Goal: Task Accomplishment & Management: Manage account settings

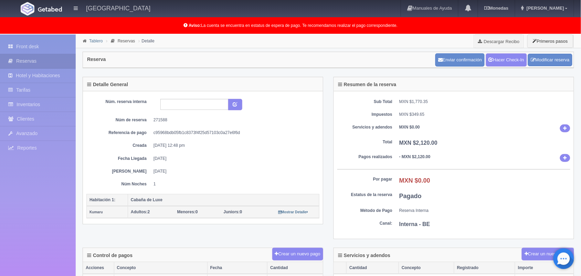
click at [90, 41] on link "Tablero" at bounding box center [95, 41] width 13 height 5
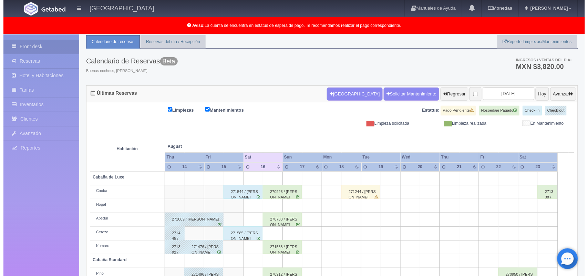
scroll to position [21, 0]
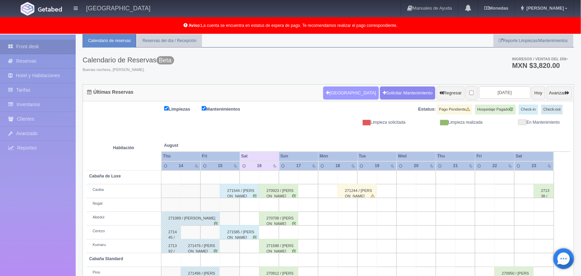
click at [336, 91] on button "[GEOGRAPHIC_DATA]" at bounding box center [350, 92] width 55 height 13
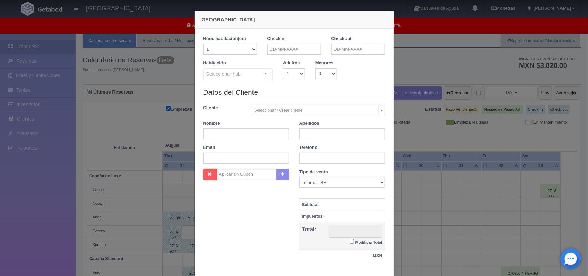
checkbox input "false"
click at [231, 48] on select "1 2 3 4 5 6 7 8 9 10 11 12 13 14 15 16 17 18 19 20" at bounding box center [230, 49] width 54 height 11
select select "2"
click at [203, 44] on select "1 2 3 4 5 6 7 8 9 10 11 12 13 14 15 16 17 18 19 20" at bounding box center [230, 49] width 54 height 11
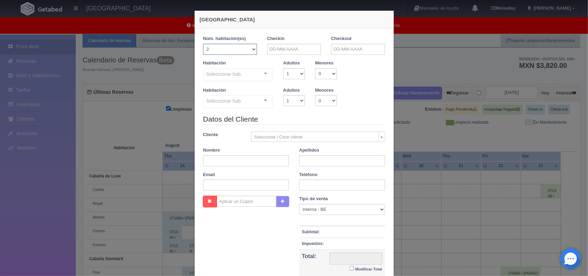
checkbox input "false"
click at [239, 46] on select "1 2 3 4 5 6 7 8 9 10 11 12 13 14 15 16 17 18 19 20" at bounding box center [230, 49] width 54 height 11
select select "1"
click at [203, 44] on select "1 2 3 4 5 6 7 8 9 10 11 12 13 14 15 16 17 18 19 20" at bounding box center [230, 49] width 54 height 11
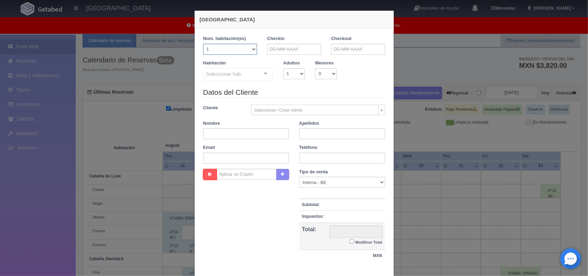
checkbox input "false"
click at [269, 49] on input "text" at bounding box center [294, 49] width 54 height 11
click at [326, 103] on link "16" at bounding box center [328, 103] width 9 height 10
type input "[DATE]"
checkbox input "false"
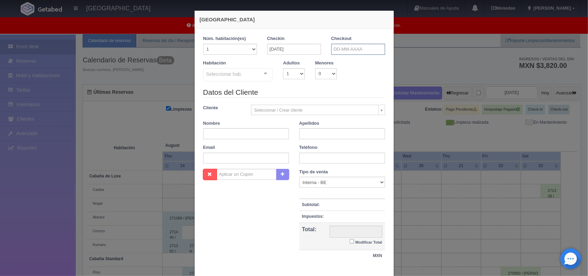
click at [356, 48] on input "text" at bounding box center [358, 49] width 54 height 11
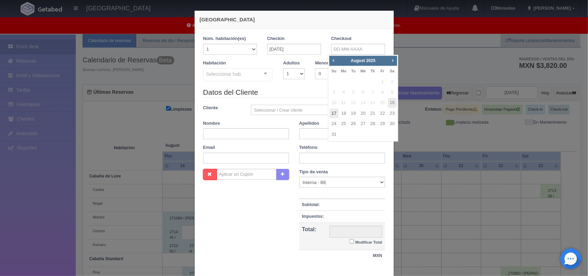
click at [334, 113] on link "17" at bounding box center [333, 113] width 9 height 10
type input "[DATE]"
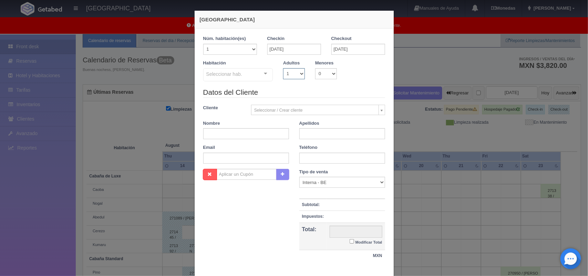
checkbox input "false"
click at [293, 72] on select "1 2 3 4 5 6 7 8 9 10" at bounding box center [294, 73] width 22 height 11
select select "2"
click at [283, 68] on select "1 2 3 4 5 6 7 8 9 10" at bounding box center [294, 73] width 22 height 11
click at [257, 77] on div "Seleccionar hab. Cabaña de Luxe Cabaña de Luxe - Sin asignar Nogal Cerezo Cabañ…" at bounding box center [238, 75] width 70 height 14
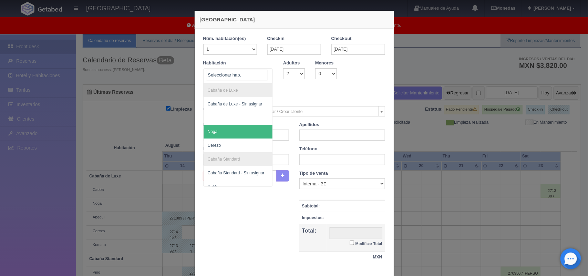
scroll to position [14, 0]
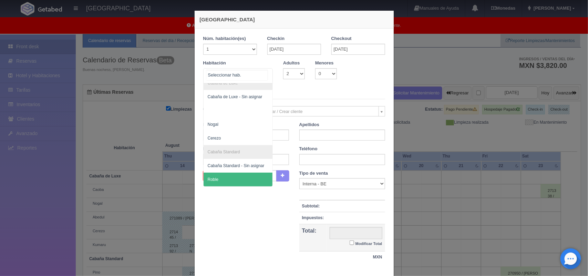
click at [252, 172] on span "Roble" at bounding box center [237, 179] width 69 height 14
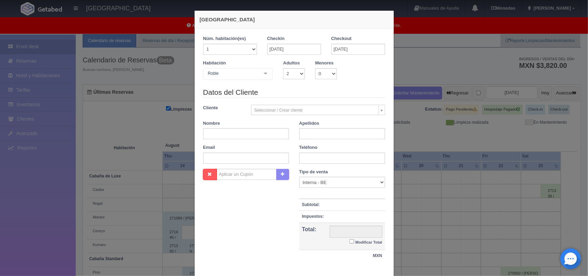
checkbox input "false"
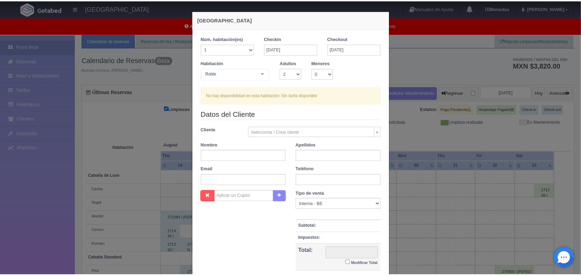
scroll to position [63, 0]
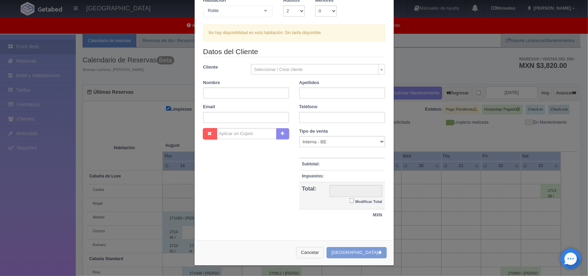
click at [319, 255] on button "Cancelar" at bounding box center [310, 252] width 28 height 11
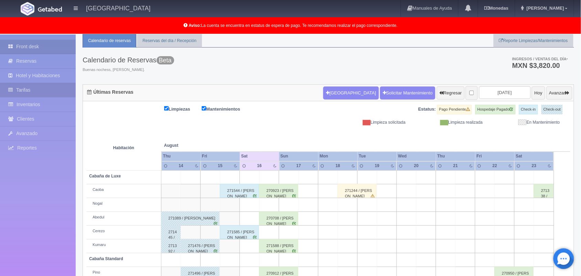
click at [24, 93] on link "Tarifas" at bounding box center [38, 90] width 76 height 14
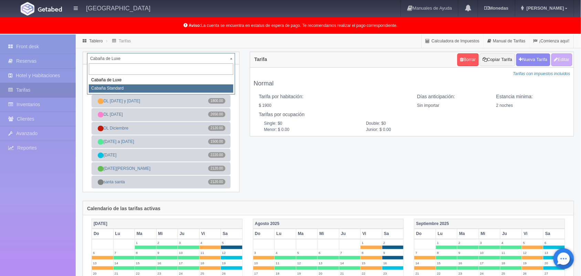
select select "2056"
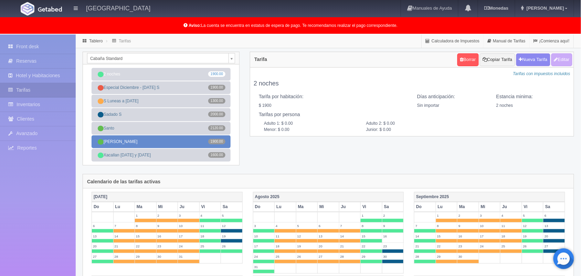
click at [130, 140] on link "Santos 1900.00" at bounding box center [161, 141] width 139 height 13
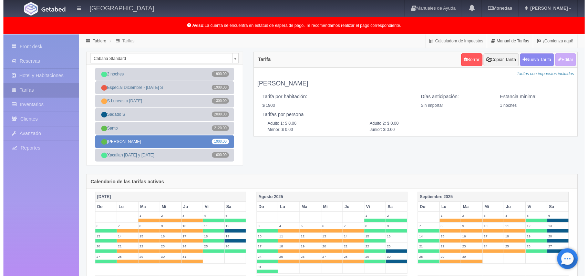
scroll to position [17, 0]
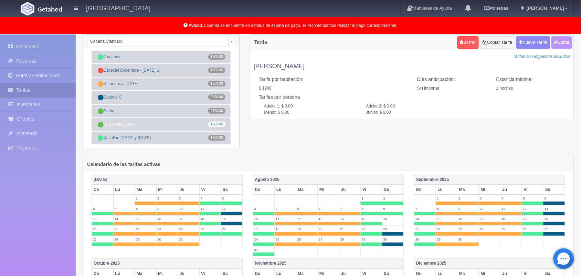
click at [559, 45] on button "Editar" at bounding box center [561, 42] width 21 height 13
type input "Santos"
select select "0"
type input "1"
checkbox input "true"
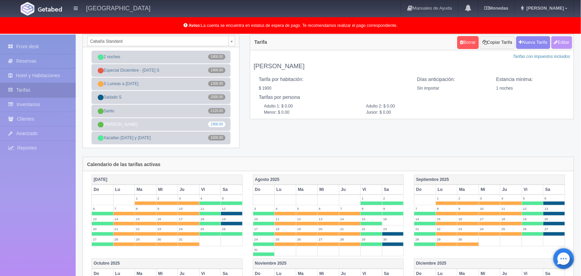
type input "1900.00"
checkbox input "true"
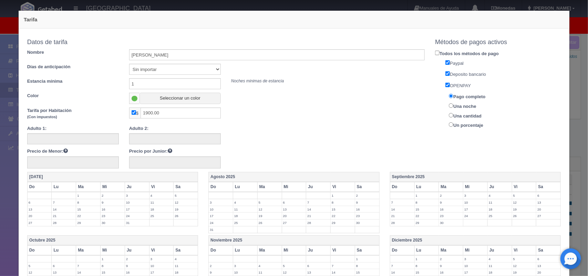
click at [368, 209] on label "16" at bounding box center [367, 209] width 24 height 7
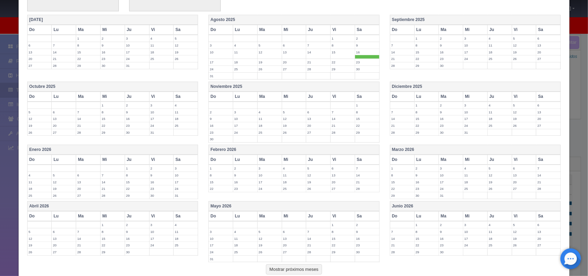
scroll to position [204, 0]
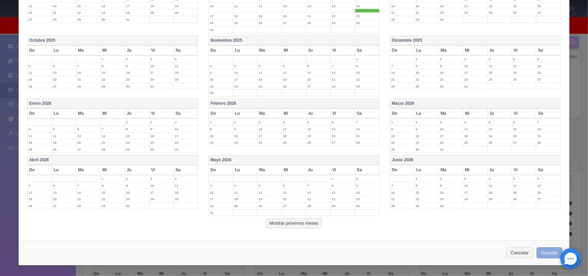
click at [543, 253] on button "Guardar" at bounding box center [549, 252] width 26 height 11
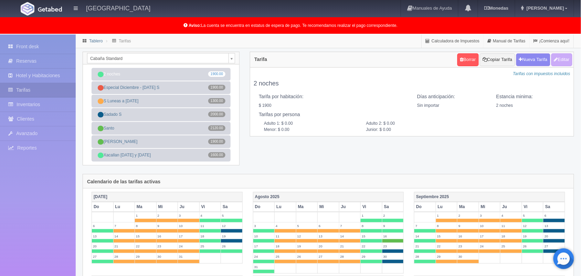
click at [92, 41] on link "Tablero" at bounding box center [95, 41] width 13 height 5
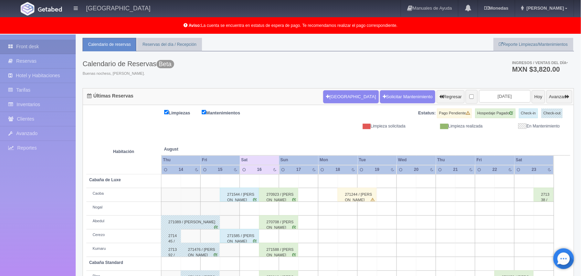
scroll to position [18, 0]
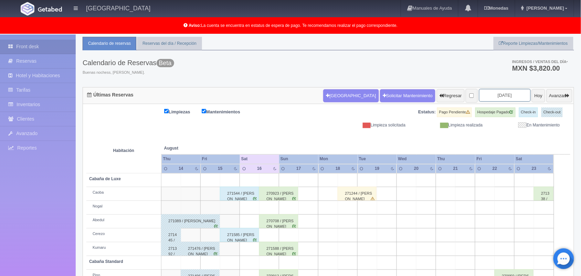
click at [493, 99] on input "2025-08-16" at bounding box center [505, 95] width 52 height 13
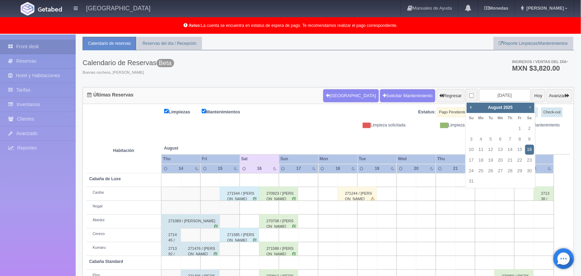
click at [528, 108] on span "Next" at bounding box center [530, 107] width 6 height 6
click at [472, 138] on link "7" at bounding box center [471, 139] width 9 height 10
type input "2025-09-07"
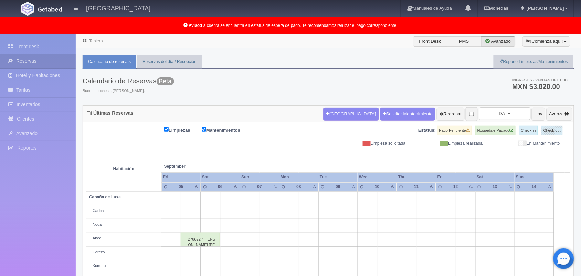
drag, startPoint x: 587, startPoint y: 107, endPoint x: 579, endPoint y: 62, distance: 45.4
click at [579, 62] on html "[GEOGRAPHIC_DATA] Manuales de Ayuda Actualizaciones recientes [GEOGRAPHIC_DATA]…" at bounding box center [290, 138] width 581 height 276
click at [327, 115] on button "Nueva Reserva" at bounding box center [350, 113] width 55 height 13
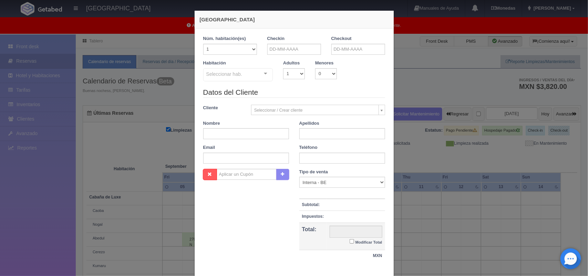
checkbox input "false"
click at [278, 46] on input "text" at bounding box center [294, 49] width 54 height 11
click at [326, 105] on link "16" at bounding box center [328, 103] width 9 height 10
type input "[DATE]"
checkbox input "false"
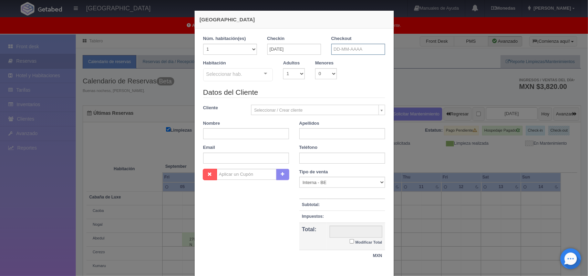
click at [351, 53] on input "text" at bounding box center [358, 49] width 54 height 11
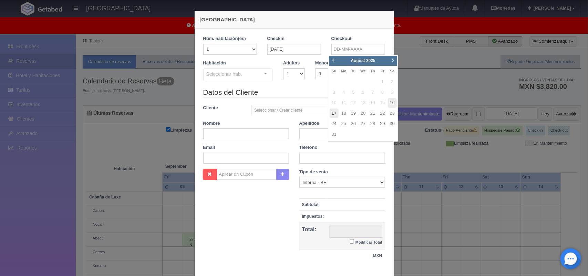
click at [333, 111] on link "17" at bounding box center [333, 113] width 9 height 10
type input "[DATE]"
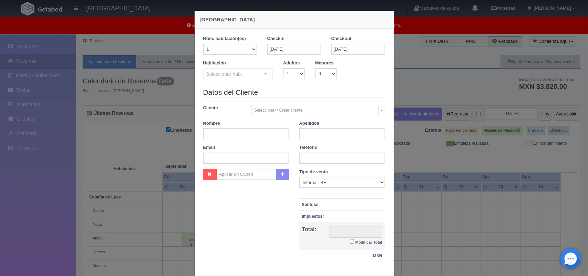
checkbox input "false"
click at [292, 75] on select "1 2 3 4 5 6 7 8 9 10" at bounding box center [294, 73] width 22 height 11
select select "2"
click at [283, 68] on select "1 2 3 4 5 6 7 8 9 10" at bounding box center [294, 73] width 22 height 11
click at [262, 73] on div at bounding box center [265, 73] width 14 height 10
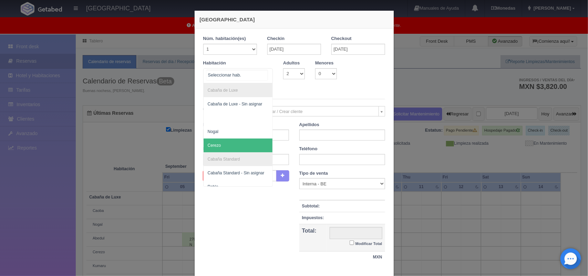
scroll to position [14, 0]
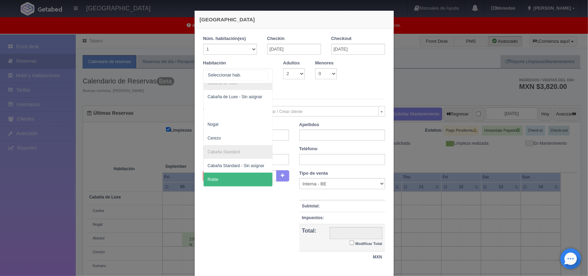
click at [245, 174] on span "Roble" at bounding box center [237, 179] width 69 height 14
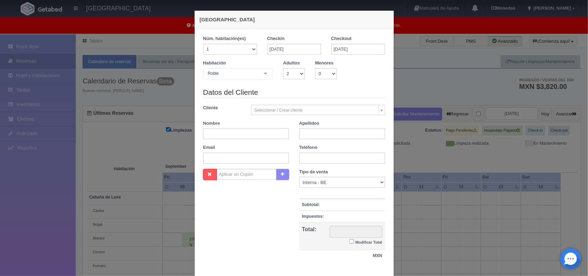
checkbox input "false"
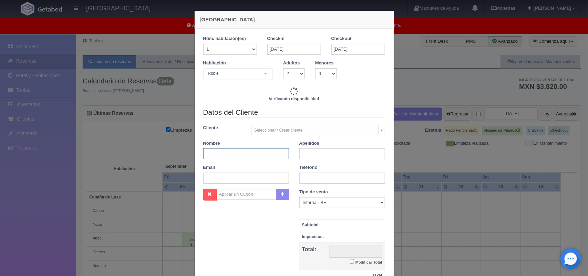
click at [241, 155] on input "text" at bounding box center [246, 153] width 86 height 11
type input "1900.00"
checkbox input "false"
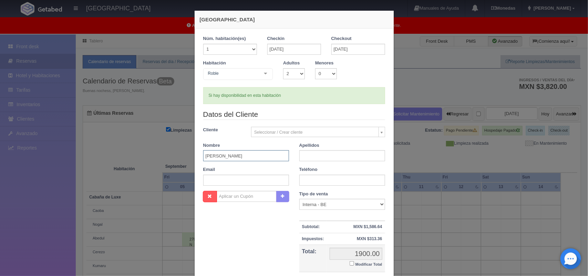
type input "Anaid"
click at [309, 156] on input "text" at bounding box center [342, 155] width 86 height 11
type input "Blancas Jiménez"
click at [335, 180] on input "text" at bounding box center [342, 180] width 86 height 11
type input "5541746348"
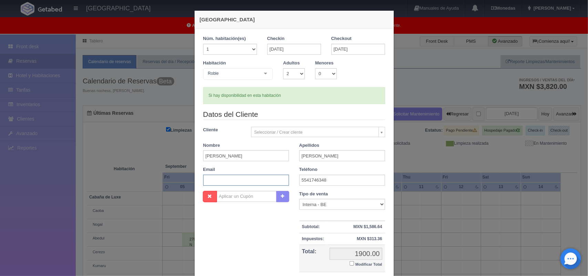
click at [225, 179] on input "text" at bounding box center [246, 180] width 86 height 11
paste input "aniblancas@gmail.com"
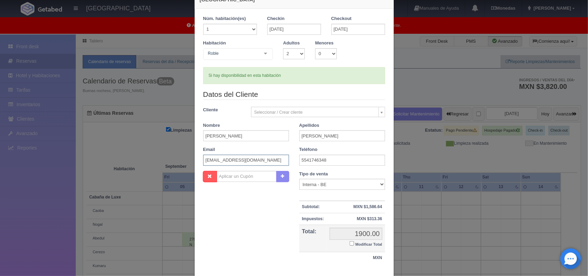
scroll to position [63, 0]
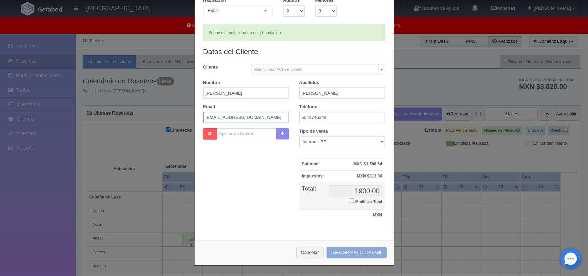
type input "aniblancas@gmail.com"
click at [362, 255] on button "Crear Reserva" at bounding box center [356, 252] width 60 height 11
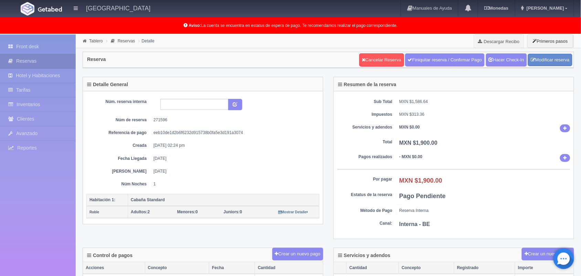
click at [278, 194] on table "Habitación 1: Cabaña Standard [PERSON_NAME] Adultos: 2 Menores: 0 Juniors: 0 Mo…" at bounding box center [202, 206] width 233 height 24
click at [286, 260] on button "Crear un nuevo pago" at bounding box center [297, 253] width 51 height 13
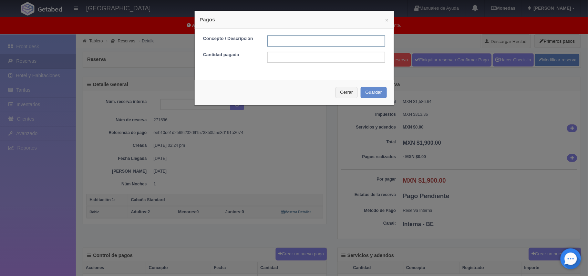
click at [308, 39] on input "text" at bounding box center [326, 40] width 118 height 11
type input "Pago transferencia [DATE]"
click at [319, 56] on input "text" at bounding box center [326, 57] width 118 height 11
type input "1900.00"
click at [369, 93] on button "Guardar" at bounding box center [373, 92] width 26 height 11
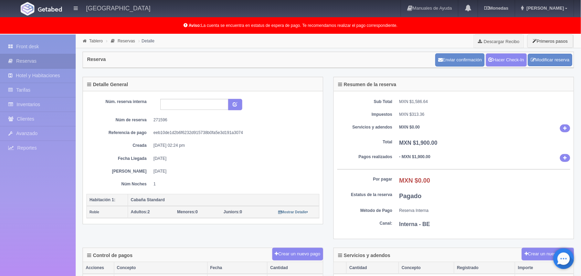
click at [369, 93] on div "Sub Total MXN $1,586.64 Impuestos MXN $313.36 Servicios y adendos MXN $0.00 Tot…" at bounding box center [454, 165] width 240 height 148
click at [460, 60] on button "Enviar confirmación" at bounding box center [459, 59] width 49 height 13
click at [93, 40] on link "Tablero" at bounding box center [95, 41] width 13 height 5
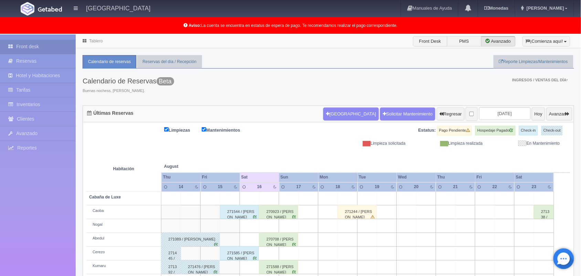
click at [581, 112] on html "[GEOGRAPHIC_DATA] Manuales de Ayuda Actualizaciones recientes [GEOGRAPHIC_DATA]…" at bounding box center [290, 138] width 581 height 276
click at [325, 116] on button "Nueva Reserva" at bounding box center [350, 113] width 55 height 13
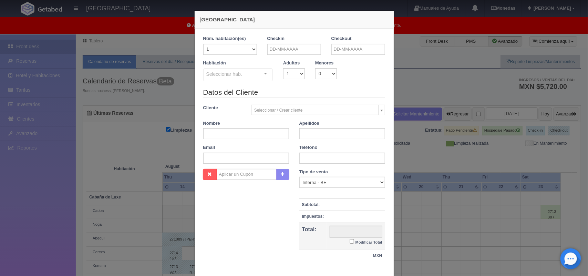
checkbox input "false"
click at [274, 52] on input "text" at bounding box center [294, 49] width 54 height 11
click at [280, 52] on input "text" at bounding box center [294, 49] width 54 height 11
click at [328, 102] on link "16" at bounding box center [328, 103] width 9 height 10
type input "[DATE]"
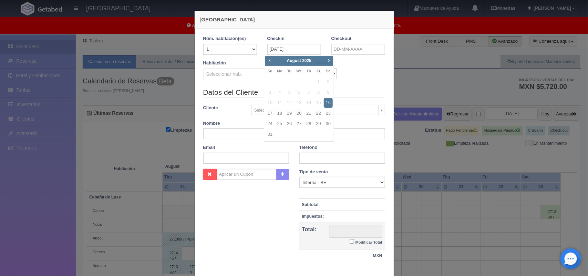
checkbox input "false"
click at [353, 51] on input "text" at bounding box center [358, 49] width 54 height 11
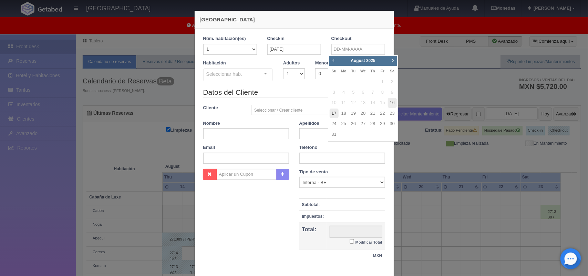
click at [335, 112] on link "17" at bounding box center [333, 113] width 9 height 10
type input "[DATE]"
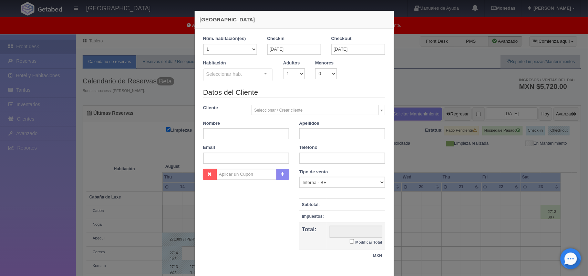
click at [264, 76] on div at bounding box center [265, 73] width 14 height 10
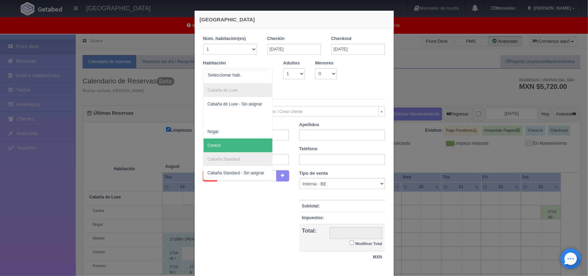
click at [252, 143] on span "Cerezo" at bounding box center [237, 145] width 69 height 14
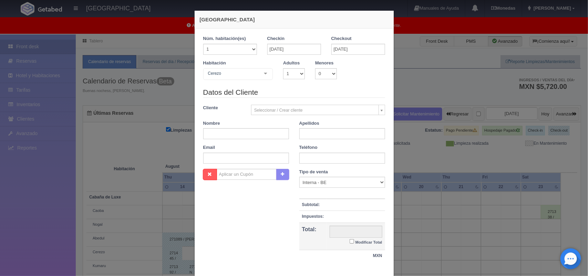
checkbox input "false"
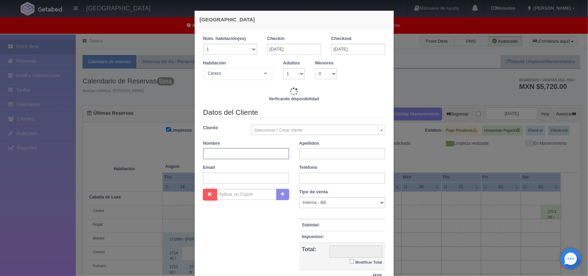
type input "2220.00"
checkbox input "false"
click at [254, 154] on input "text" at bounding box center [246, 153] width 86 height 11
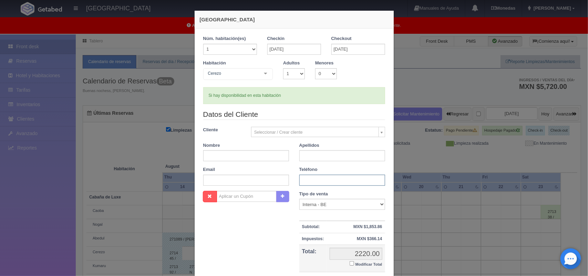
click at [328, 179] on input "text" at bounding box center [342, 180] width 86 height 11
type input "2221727322"
click at [240, 155] on input "text" at bounding box center [246, 155] width 86 height 11
type input "Anuar"
click at [308, 156] on input "text" at bounding box center [342, 155] width 86 height 11
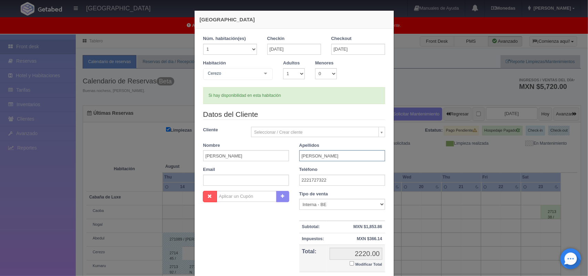
type input "Alfredo Hernández"
click at [349, 264] on input "Modificar Total" at bounding box center [351, 263] width 4 height 4
checkbox input "true"
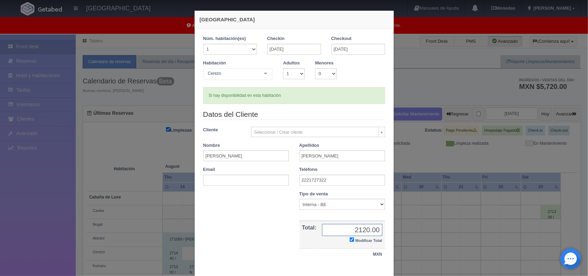
scroll to position [40, 0]
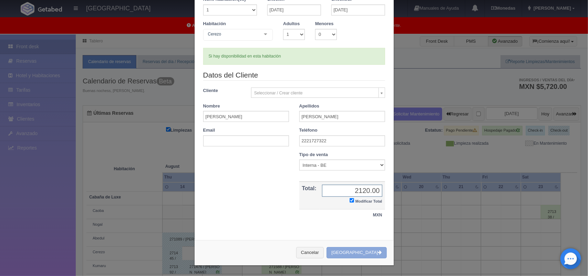
type input "2120.00"
click at [365, 252] on button "Crear Reserva" at bounding box center [356, 252] width 60 height 11
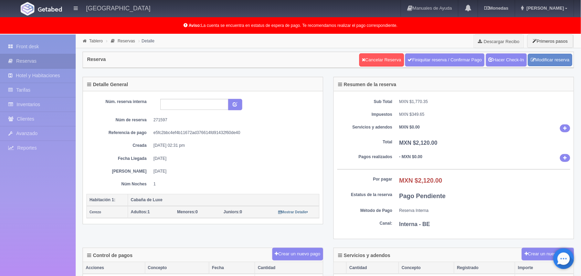
click at [325, 59] on div "Reserva Cancelar Reserva Finiquitar reserva / Confirmar Pago Hacer Check-In Mod…" at bounding box center [328, 60] width 491 height 16
click at [292, 254] on button "Crear un nuevo pago" at bounding box center [297, 253] width 51 height 13
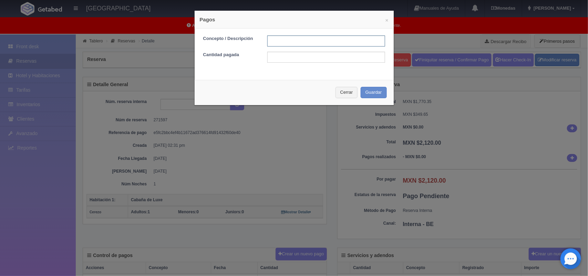
click at [283, 40] on input "text" at bounding box center [326, 40] width 118 height 11
type input "Pago efectivo 16/08/2025"
click at [322, 59] on input "text" at bounding box center [326, 57] width 118 height 11
type input "2120.00"
click at [378, 96] on button "Guardar" at bounding box center [373, 92] width 26 height 11
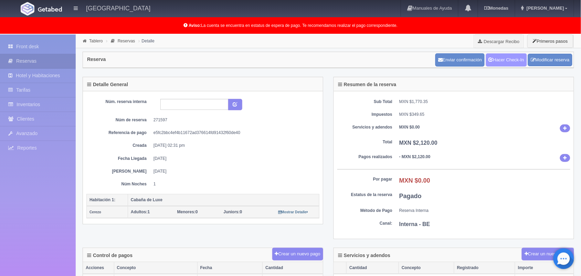
click at [502, 64] on link "Hacer Check-In" at bounding box center [506, 59] width 41 height 13
click at [93, 42] on link "Tablero" at bounding box center [95, 41] width 13 height 5
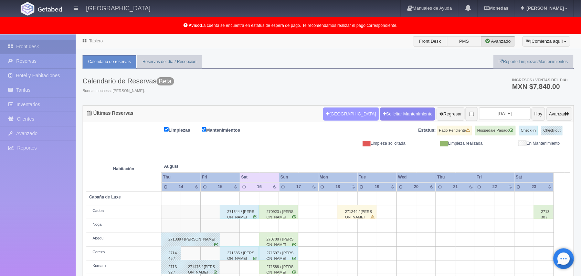
click at [333, 117] on button "Nueva Reserva" at bounding box center [350, 113] width 55 height 13
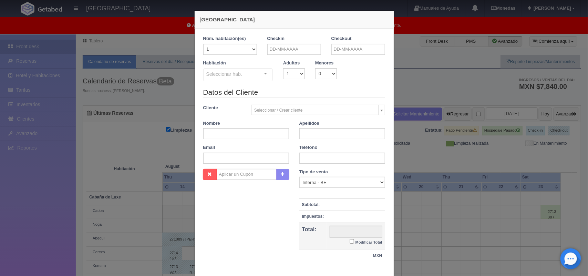
checkbox input "false"
click at [281, 52] on input "text" at bounding box center [294, 49] width 54 height 11
click at [327, 103] on link "16" at bounding box center [328, 103] width 9 height 10
type input "[DATE]"
checkbox input "false"
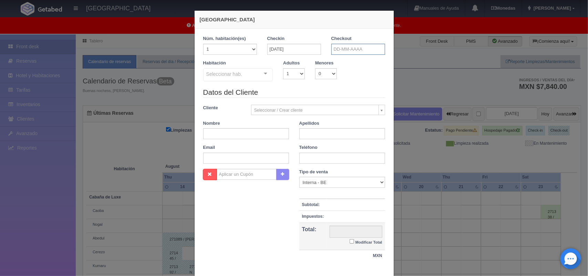
click at [347, 49] on input "text" at bounding box center [358, 49] width 54 height 11
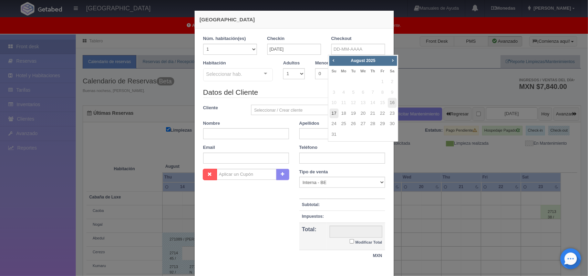
click at [333, 113] on link "17" at bounding box center [333, 113] width 9 height 10
type input "[DATE]"
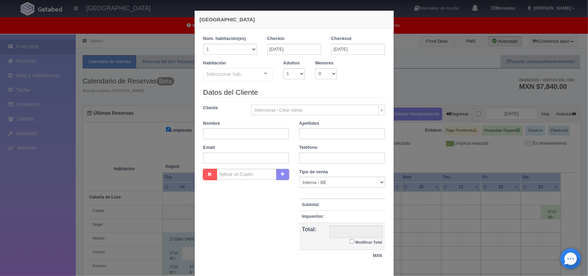
checkbox input "false"
click at [286, 70] on select "1 2 3 4 5 6 7 8 9 10" at bounding box center [294, 73] width 22 height 11
select select "2"
click at [283, 68] on select "1 2 3 4 5 6 7 8 9 10" at bounding box center [294, 73] width 22 height 11
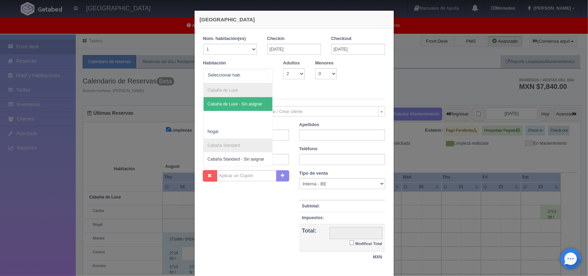
click at [267, 76] on div at bounding box center [265, 73] width 14 height 10
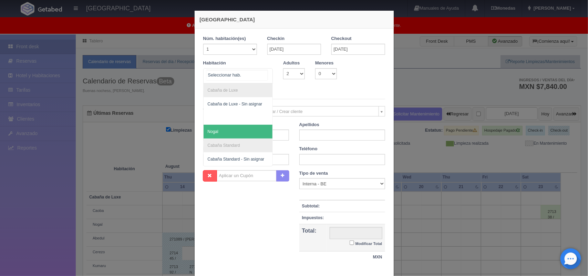
click at [259, 129] on span "Nogal" at bounding box center [237, 132] width 69 height 14
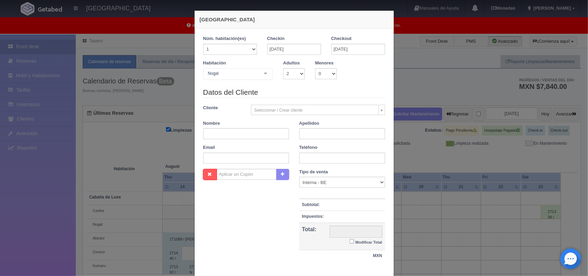
checkbox input "false"
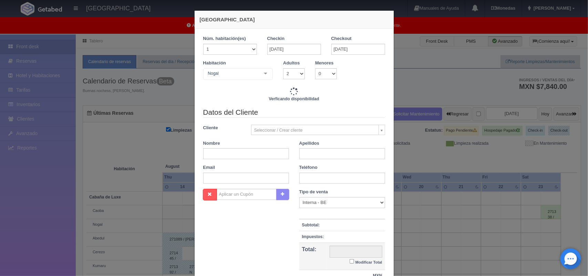
type input "2220.00"
checkbox input "false"
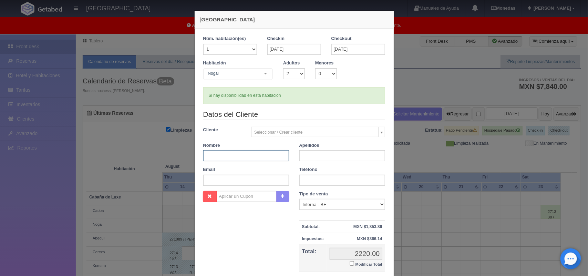
click at [251, 151] on input "text" at bounding box center [246, 155] width 86 height 11
type input "Priscila"
click at [306, 156] on input "text" at bounding box center [342, 155] width 86 height 11
type input "Ruiz"
click at [305, 182] on input "text" at bounding box center [342, 180] width 86 height 11
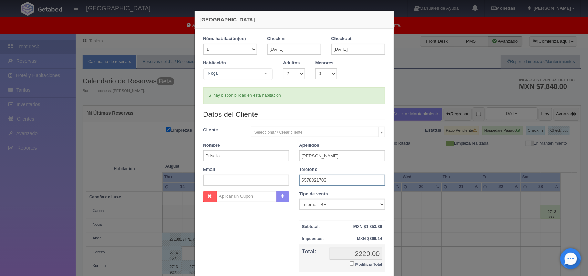
type input "5578821703"
click at [234, 184] on input "text" at bounding box center [246, 180] width 86 height 11
paste input "priscila.ruiz@oncoprecision.mx"
type input "priscila.ruiz@oncoprecision.mx"
click at [349, 264] on input "Modificar Total" at bounding box center [351, 263] width 4 height 4
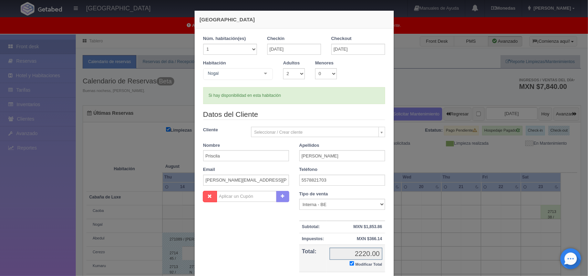
checkbox input "true"
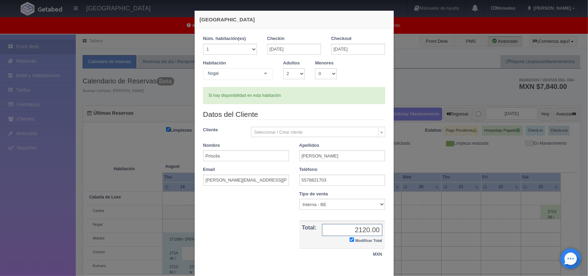
scroll to position [40, 0]
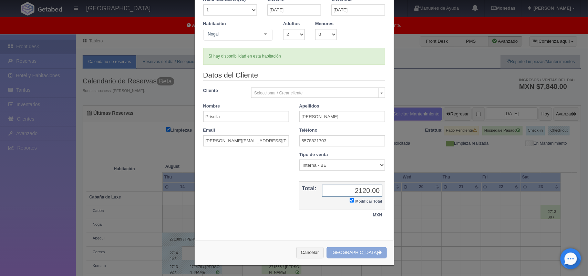
type input "2120.00"
click at [367, 257] on button "Crear Reserva" at bounding box center [356, 252] width 60 height 11
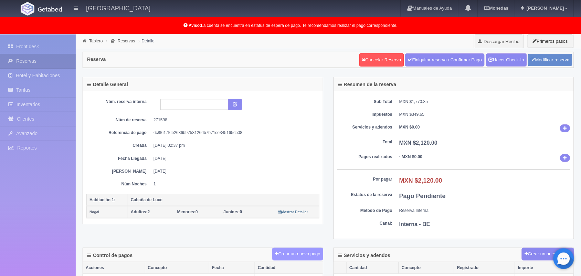
click at [297, 254] on button "Crear un nuevo pago" at bounding box center [297, 253] width 51 height 13
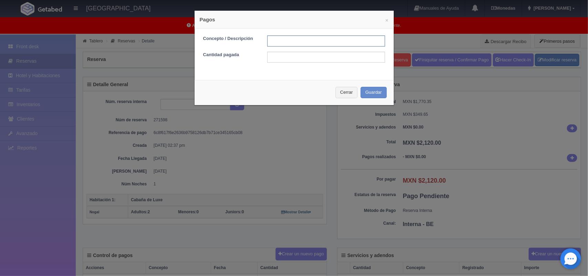
click at [283, 39] on input "text" at bounding box center [326, 40] width 118 height 11
type input "Pago transferencia [DATE]"
click at [309, 59] on input "text" at bounding box center [326, 57] width 118 height 11
type input "500.00"
click at [372, 91] on button "Guardar" at bounding box center [373, 92] width 26 height 11
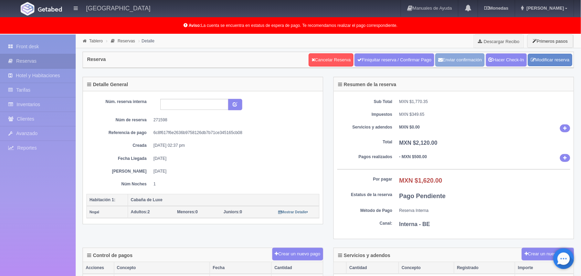
click at [447, 61] on button "Enviar confirmación" at bounding box center [459, 59] width 49 height 13
click at [448, 64] on button "Enviar confirmación" at bounding box center [459, 59] width 49 height 13
click at [93, 40] on link "Tablero" at bounding box center [95, 41] width 13 height 5
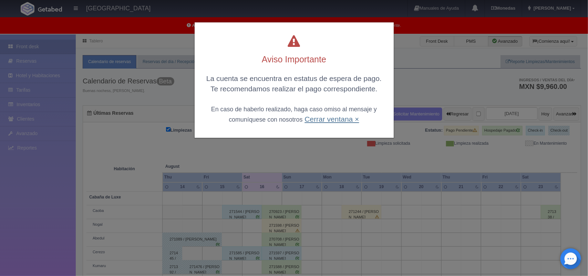
click at [341, 120] on link "Cerrar ventana ×" at bounding box center [331, 119] width 54 height 8
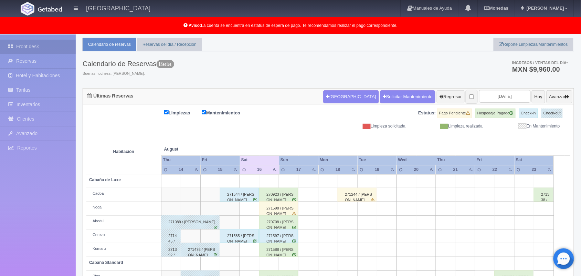
scroll to position [96, 0]
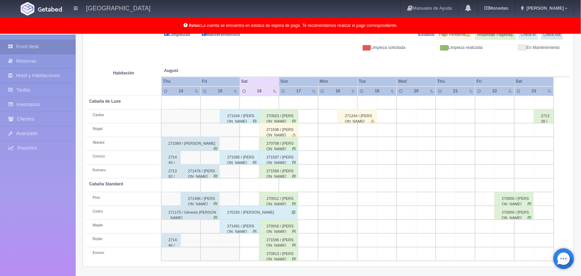
click at [282, 130] on div "271598 / [PERSON_NAME]" at bounding box center [278, 130] width 39 height 14
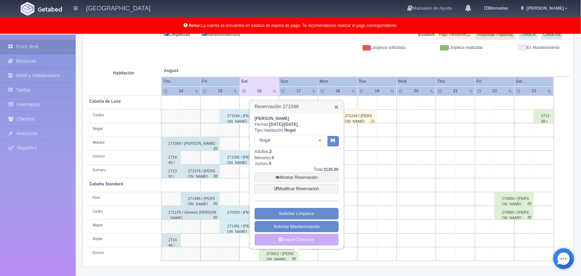
click at [336, 104] on link "×" at bounding box center [336, 106] width 4 height 7
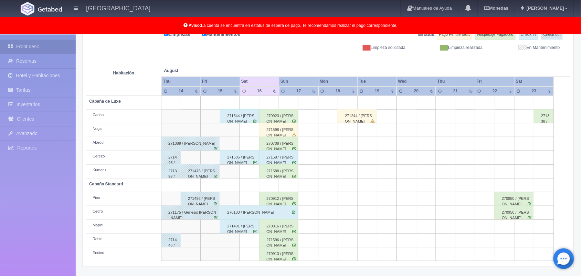
click at [281, 240] on div "271596 / [PERSON_NAME]" at bounding box center [278, 240] width 39 height 14
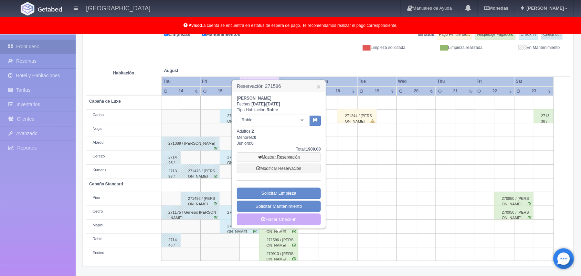
click at [274, 157] on link "Mostrar Reservación" at bounding box center [279, 157] width 84 height 10
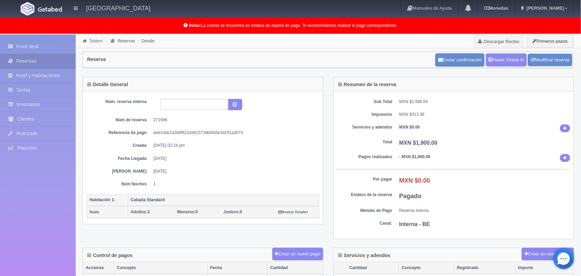
click at [98, 40] on link "Tablero" at bounding box center [95, 41] width 13 height 5
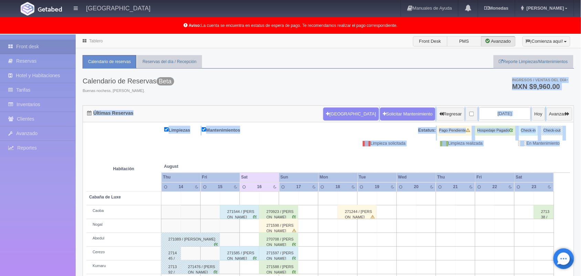
drag, startPoint x: 580, startPoint y: 101, endPoint x: 577, endPoint y: 165, distance: 64.8
click at [577, 165] on div "Tablero Front Desk PMS Avanzado ¡Comienza aquí! Habitaciones y Reservas Limpiez…" at bounding box center [328, 202] width 505 height 337
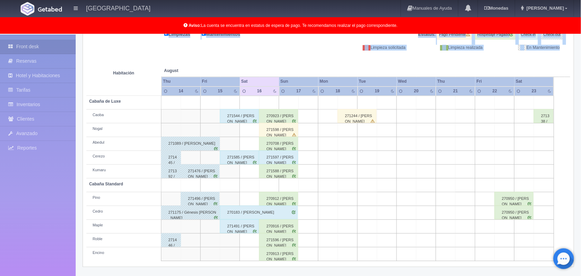
click at [260, 58] on th at bounding box center [269, 64] width 59 height 26
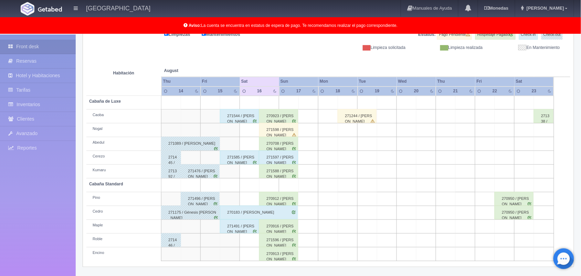
click at [243, 120] on div "271544 / Angelica Hernández Díaz" at bounding box center [239, 116] width 39 height 14
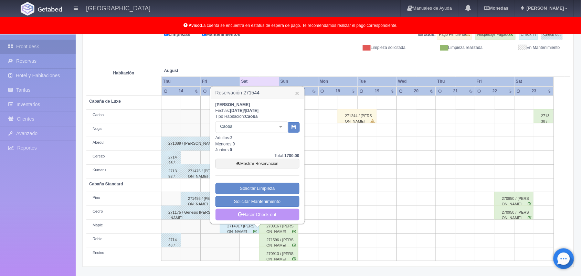
click at [259, 214] on link "Hacer Check-out" at bounding box center [257, 215] width 84 height 12
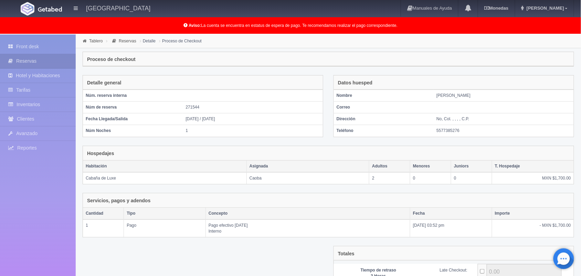
scroll to position [75, 0]
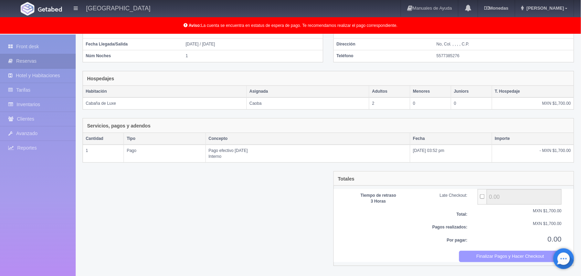
click at [511, 258] on button "Finalizar Pagos y Hacer Checkout" at bounding box center [510, 256] width 103 height 11
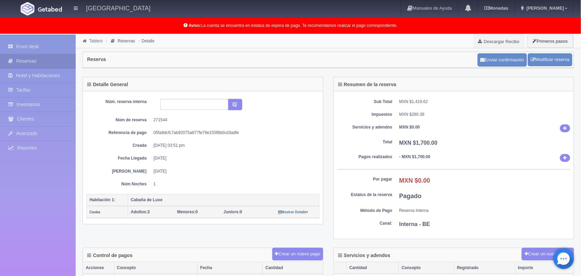
click at [97, 41] on link "Tablero" at bounding box center [95, 41] width 13 height 5
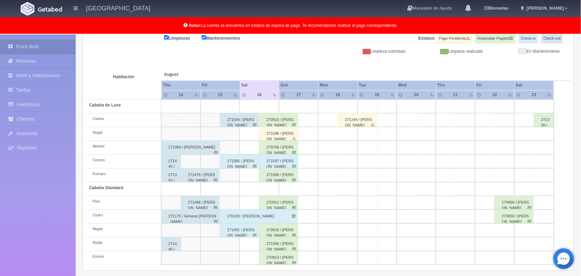
scroll to position [96, 0]
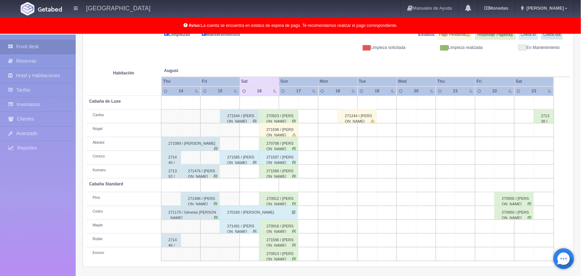
click at [245, 163] on div "271585 / Emanuel Maurina" at bounding box center [239, 157] width 39 height 14
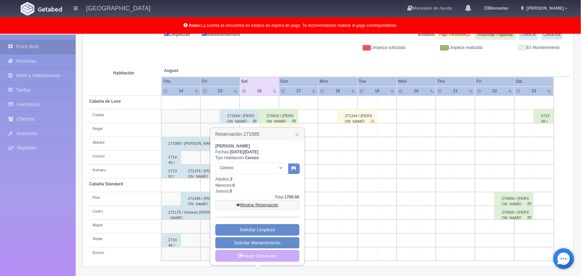
click at [267, 203] on link "Mostrar Reservación" at bounding box center [257, 205] width 84 height 10
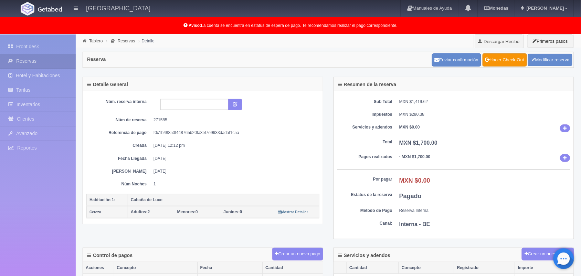
click at [93, 38] on li "Tablero" at bounding box center [92, 41] width 23 height 7
click at [505, 58] on link "Hacer Check-Out" at bounding box center [505, 59] width 44 height 13
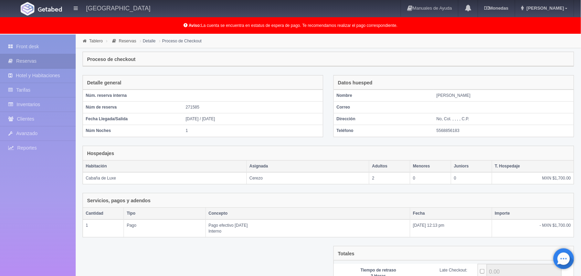
scroll to position [75, 0]
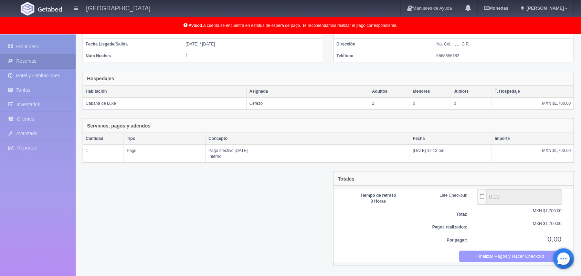
click at [475, 258] on button "Finalizar Pagos y Hacer Checkout" at bounding box center [510, 256] width 103 height 11
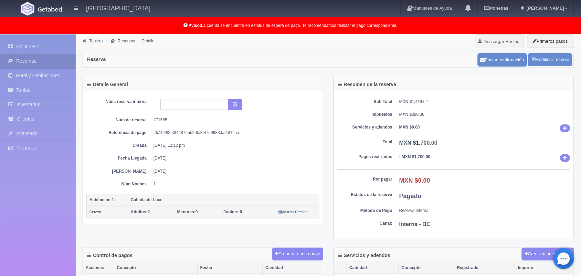
click at [96, 41] on link "Tablero" at bounding box center [95, 41] width 13 height 5
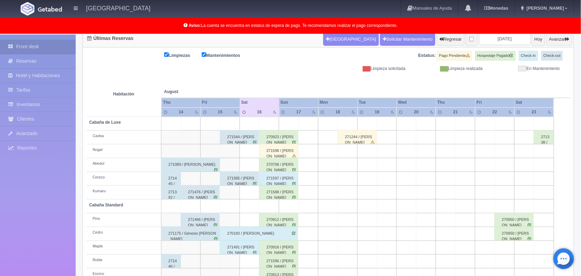
scroll to position [96, 0]
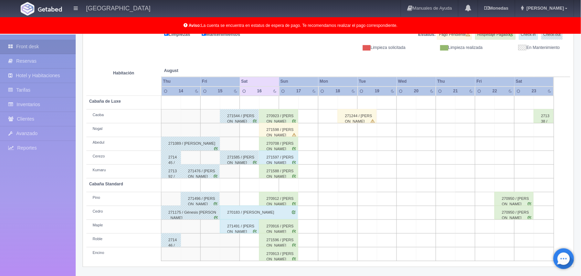
click at [237, 228] on div "271491 / Leidy Nava Orozco" at bounding box center [239, 226] width 39 height 14
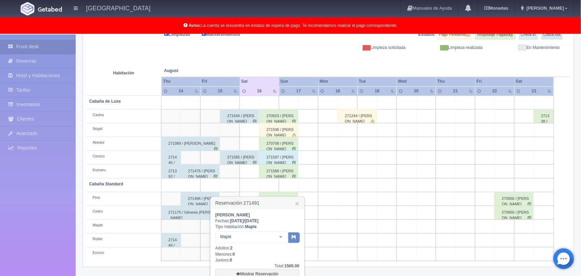
scroll to position [158, 0]
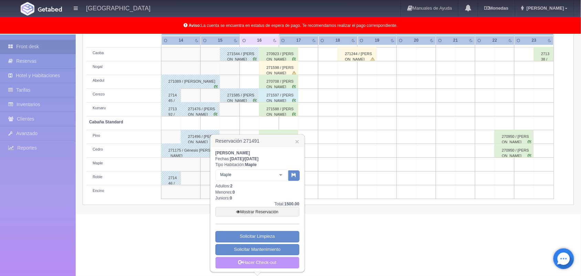
click at [265, 262] on link "Hacer Check-out" at bounding box center [257, 263] width 84 height 12
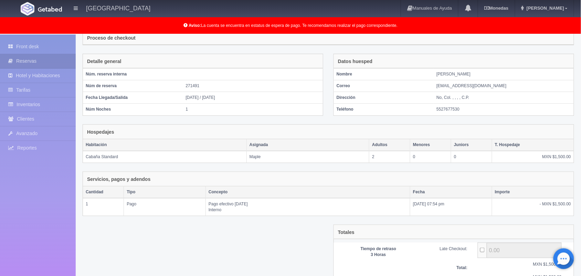
scroll to position [75, 0]
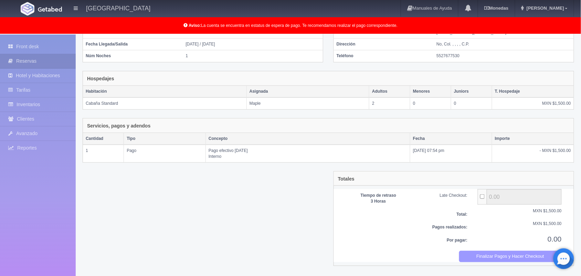
click at [501, 258] on button "Finalizar Pagos y Hacer Checkout" at bounding box center [510, 256] width 103 height 11
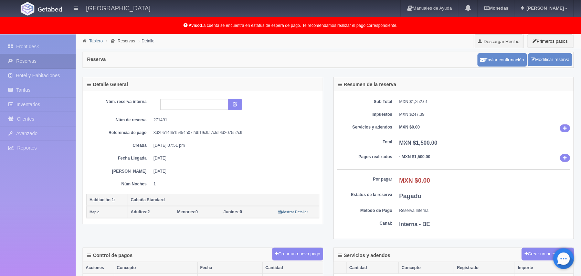
click at [98, 40] on link "Tablero" at bounding box center [95, 41] width 13 height 5
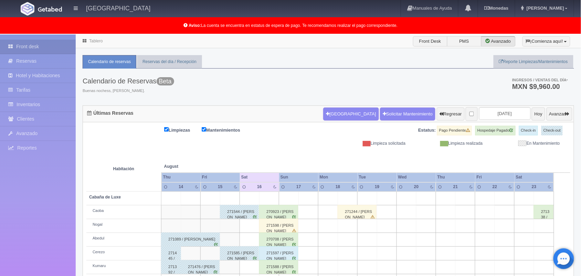
scroll to position [96, 0]
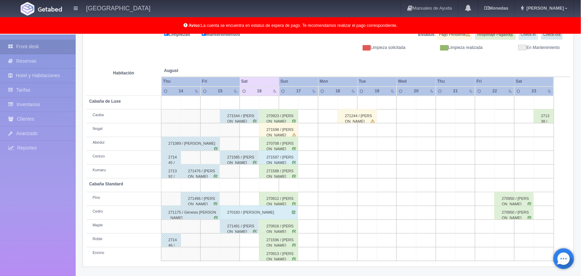
click at [287, 229] on div "270916 / [PERSON_NAME]" at bounding box center [278, 226] width 39 height 14
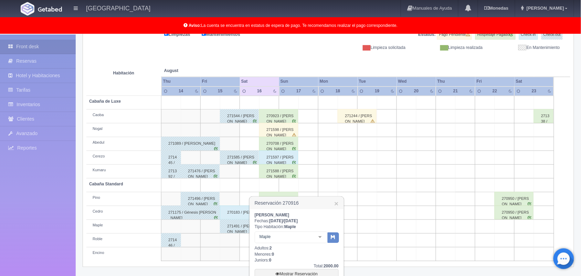
scroll to position [170, 0]
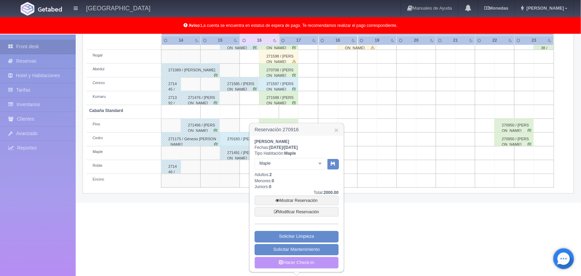
click at [298, 264] on link "Hacer Check-in" at bounding box center [297, 263] width 84 height 12
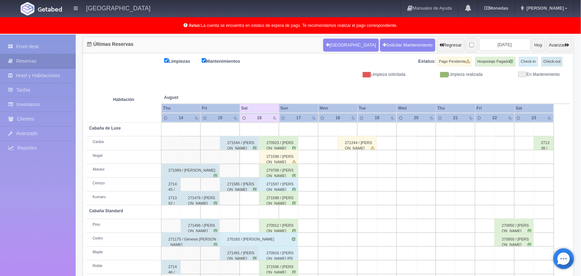
scroll to position [96, 0]
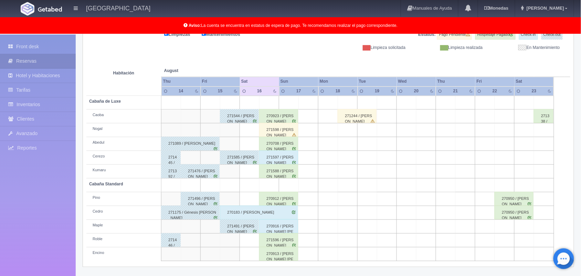
click at [287, 121] on div "270923 / [PERSON_NAME]" at bounding box center [278, 116] width 39 height 14
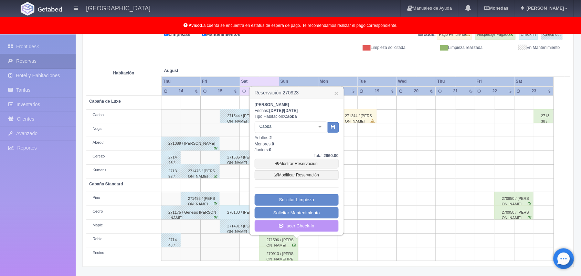
click at [298, 226] on link "Hacer Check-in" at bounding box center [297, 226] width 84 height 12
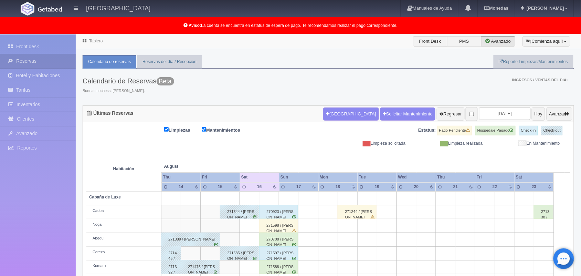
scroll to position [95, 0]
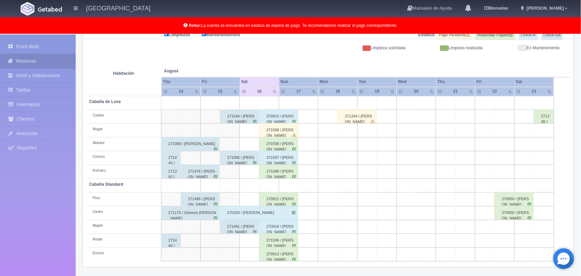
click at [276, 133] on div "271598 / [PERSON_NAME]" at bounding box center [278, 130] width 39 height 14
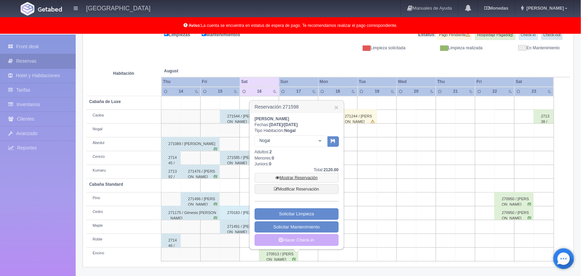
click at [288, 180] on link "Mostrar Reservación" at bounding box center [297, 178] width 84 height 10
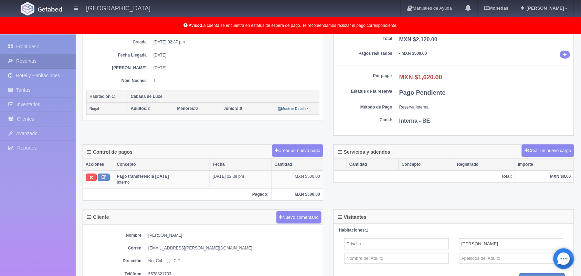
scroll to position [120, 0]
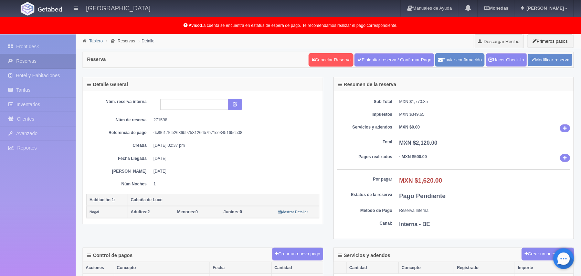
click at [96, 43] on link "Tablero" at bounding box center [95, 41] width 13 height 5
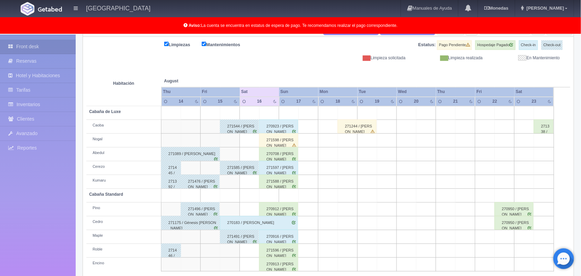
scroll to position [96, 0]
